Goal: Task Accomplishment & Management: Manage account settings

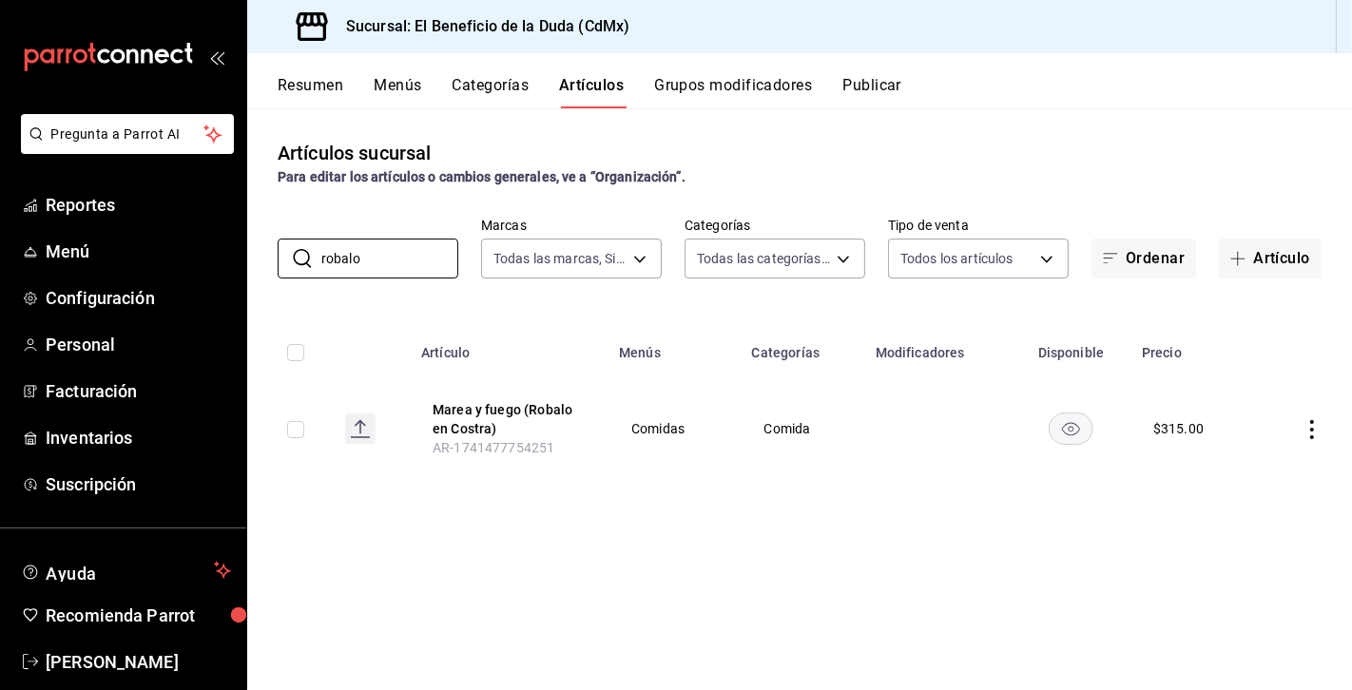
drag, startPoint x: 391, startPoint y: 260, endPoint x: 270, endPoint y: 254, distance: 120.9
click at [270, 254] on div "​ robalo ​ Marcas Todas las marcas, Sin marca bc4ceb8a-cc6d-4241-a28d-2dd23a7e2…" at bounding box center [799, 248] width 1105 height 61
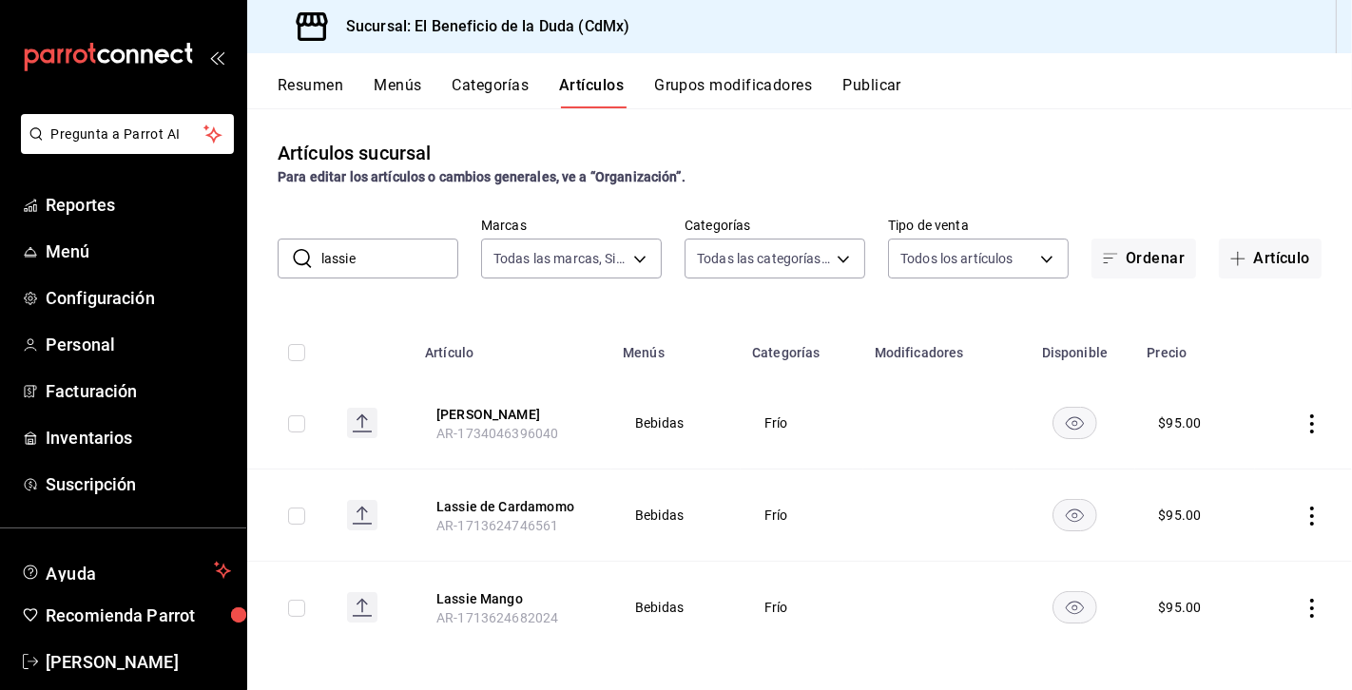
click at [374, 260] on input "lassie" at bounding box center [389, 259] width 137 height 38
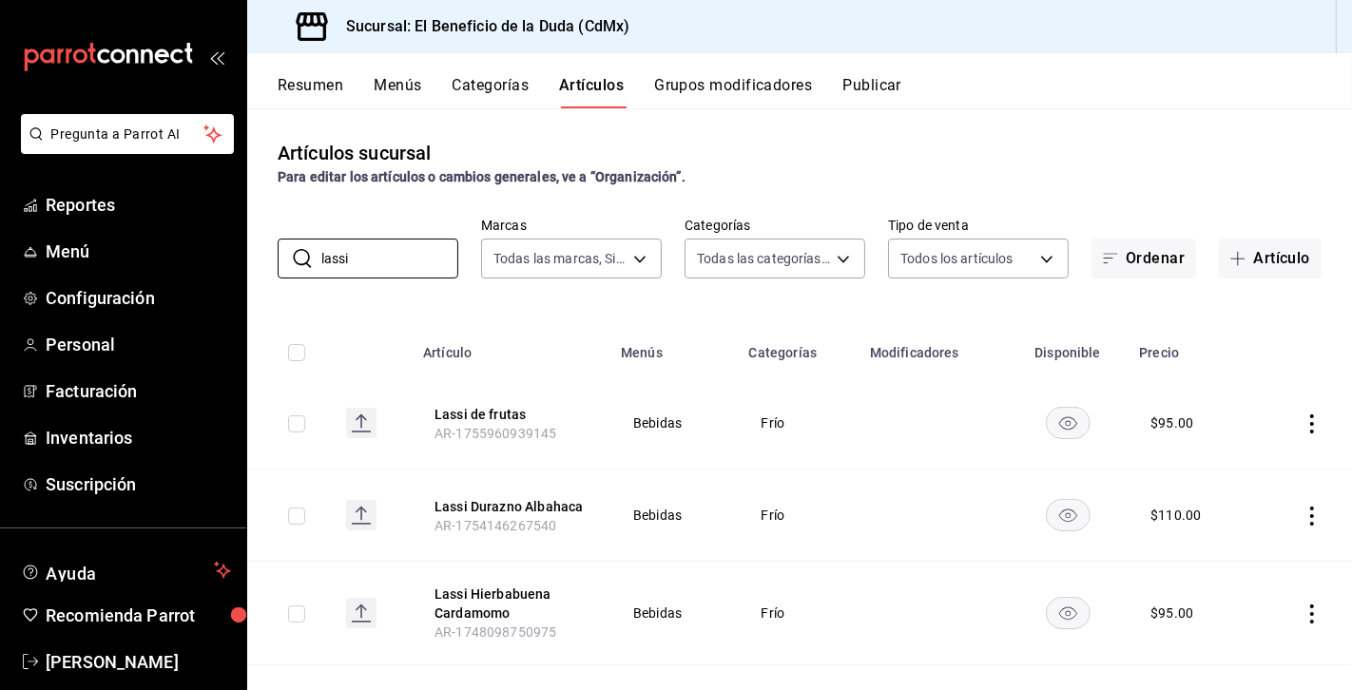
type input "lassi"
click at [1319, 426] on icon "actions" at bounding box center [1312, 424] width 19 height 19
click at [1272, 470] on span "Editar" at bounding box center [1254, 467] width 49 height 20
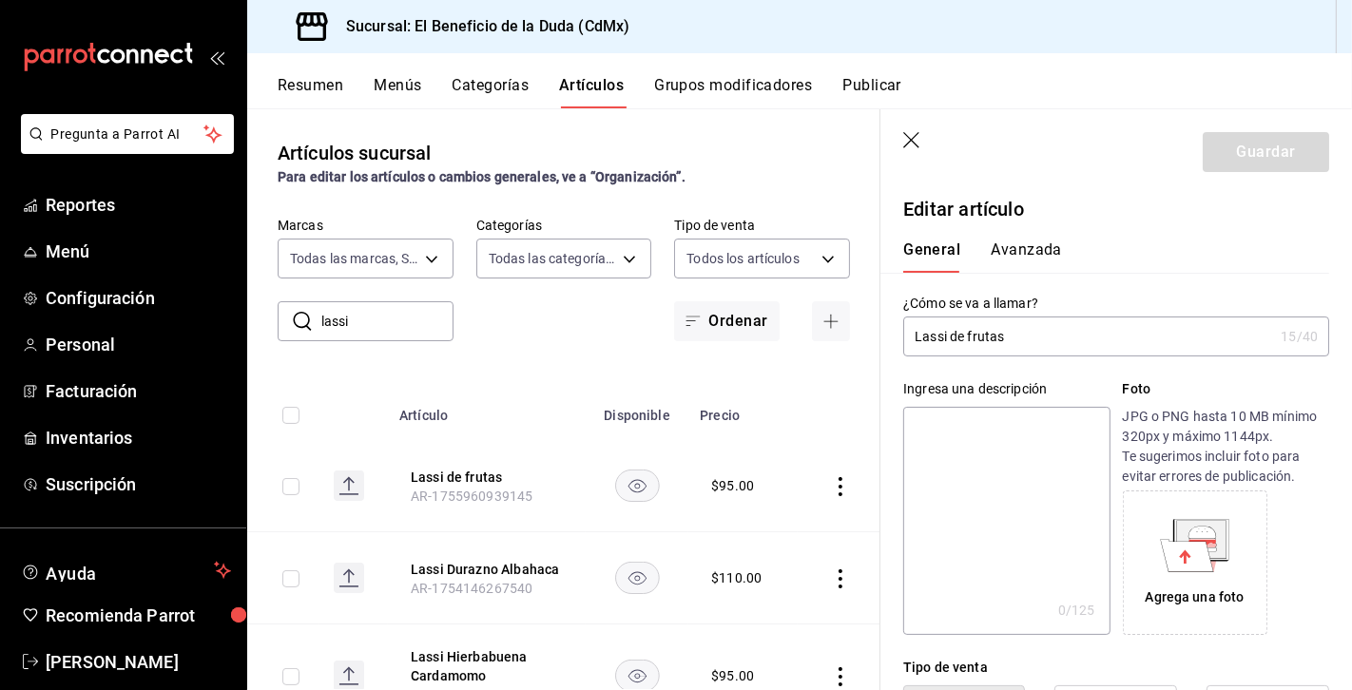
click at [947, 337] on input "Lassi de frutas" at bounding box center [1088, 337] width 370 height 38
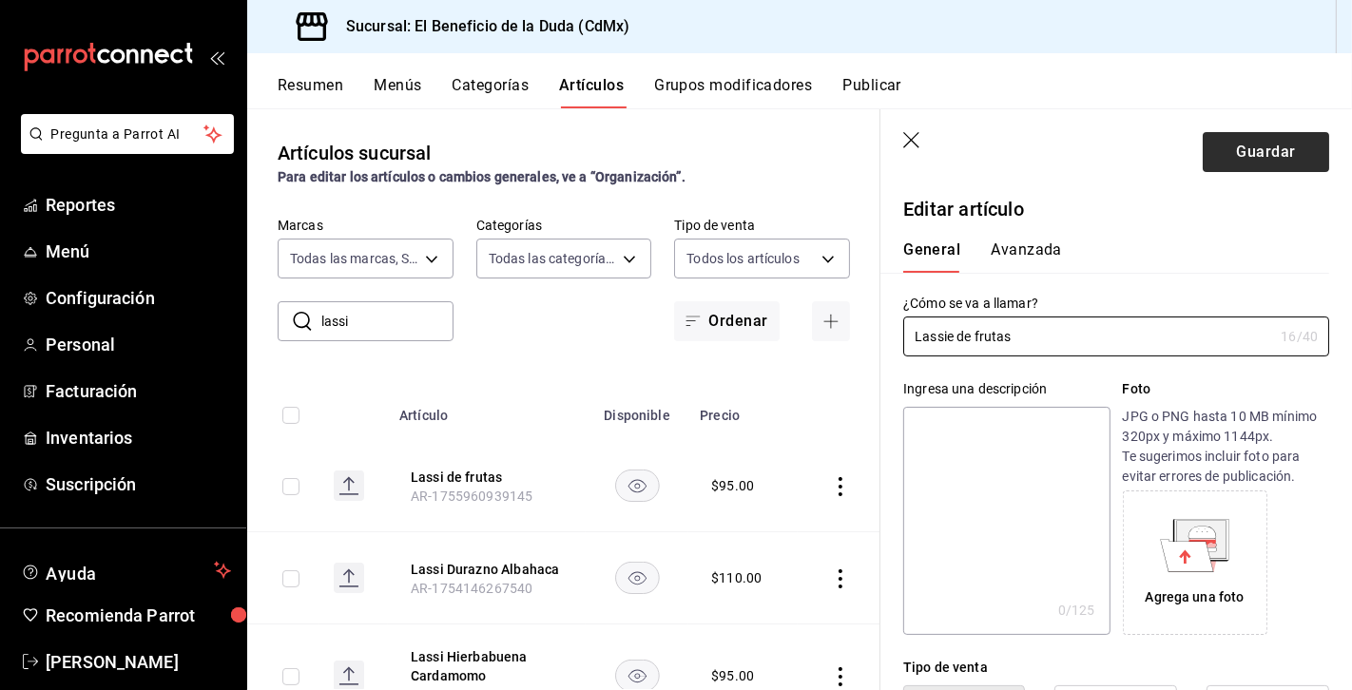
type input "Lassie de frutas"
click at [1307, 139] on button "Guardar" at bounding box center [1266, 152] width 126 height 40
